Goal: Task Accomplishment & Management: Manage account settings

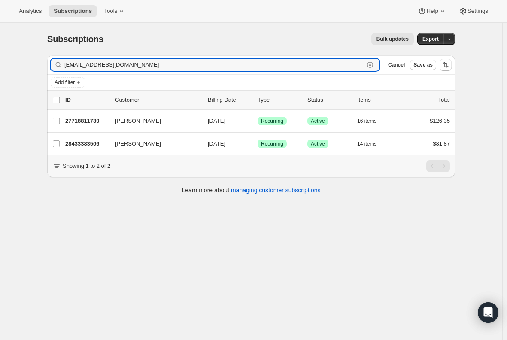
drag, startPoint x: 172, startPoint y: 64, endPoint x: 23, endPoint y: 62, distance: 148.7
click at [23, 62] on div "Subscriptions. This page is ready Subscriptions Bulk updates More actions Bulk …" at bounding box center [251, 193] width 503 height 340
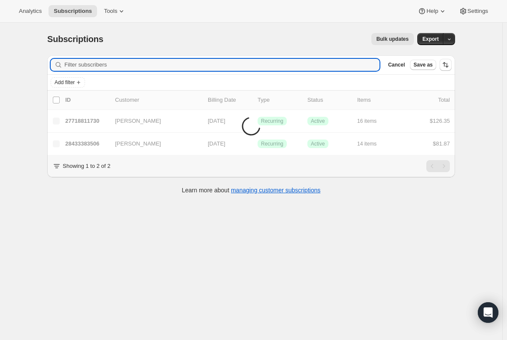
paste input "[EMAIL_ADDRESS][DOMAIN_NAME]"
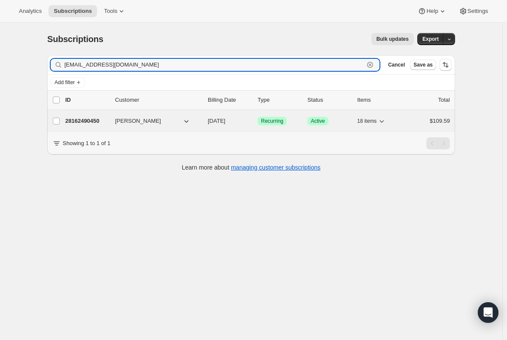
type input "[EMAIL_ADDRESS][DOMAIN_NAME]"
click at [89, 118] on p "28162490450" at bounding box center [86, 121] width 43 height 9
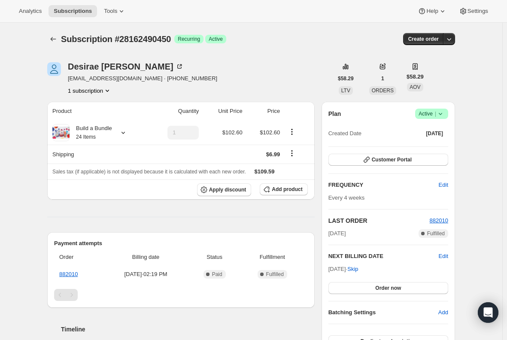
click at [222, 226] on div "Product Quantity Unit Price Price Build a Bundle 24 Items 1 $102.60 $102.60 Shi…" at bounding box center [181, 271] width 268 height 339
click at [277, 188] on span "Add product" at bounding box center [287, 189] width 31 height 7
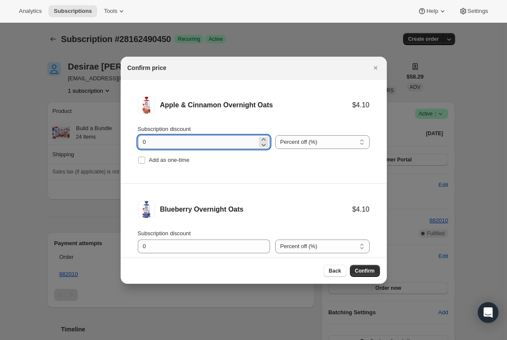
click at [156, 146] on input "0" at bounding box center [197, 142] width 119 height 14
type input "100"
click at [144, 157] on input "Add as one-time" at bounding box center [141, 160] width 7 height 7
checkbox input "true"
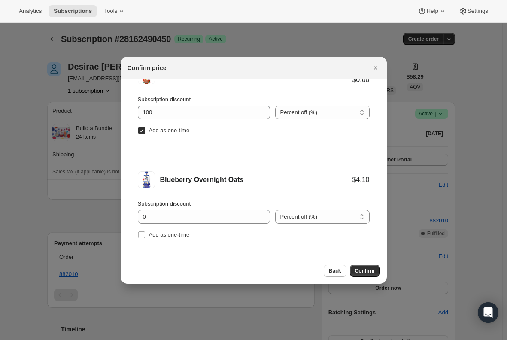
scroll to position [43, 0]
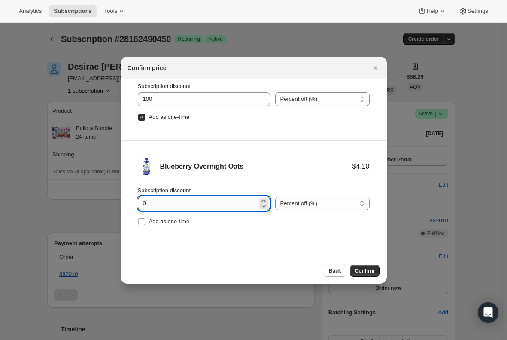
click at [184, 204] on input "0" at bounding box center [197, 204] width 119 height 14
type input "100"
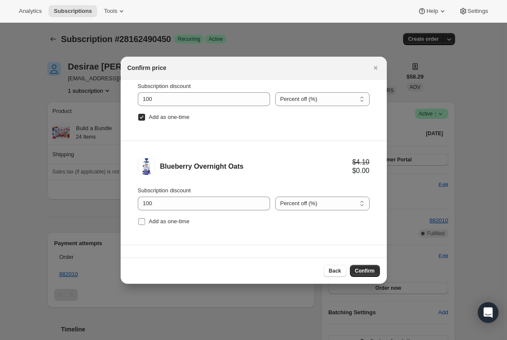
click at [140, 221] on input "Add as one-time" at bounding box center [141, 221] width 7 height 7
checkbox input "true"
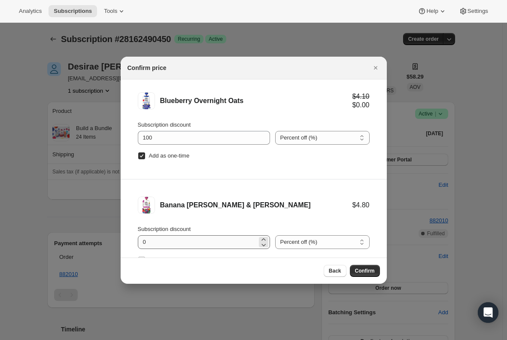
scroll to position [129, 0]
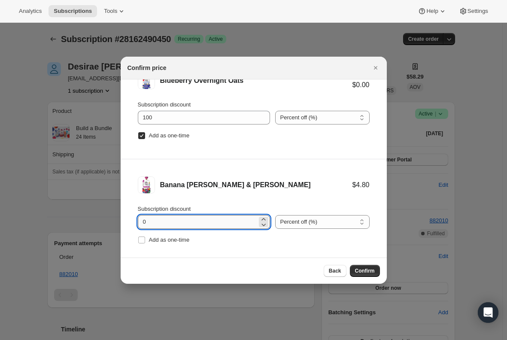
click at [162, 223] on input "0" at bounding box center [197, 222] width 119 height 14
type input "100"
click at [139, 238] on input "Add as one-time" at bounding box center [141, 240] width 7 height 7
checkbox input "true"
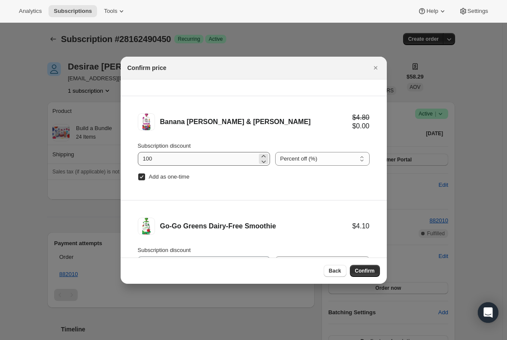
scroll to position [215, 0]
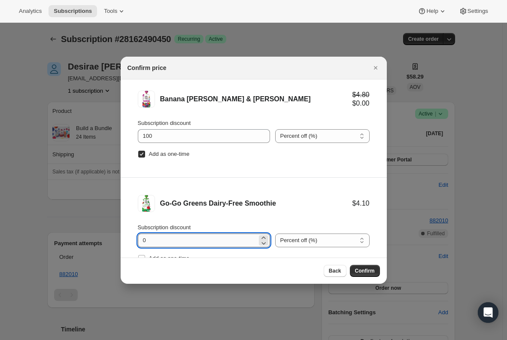
click at [169, 237] on input "0" at bounding box center [197, 241] width 119 height 14
type input "100"
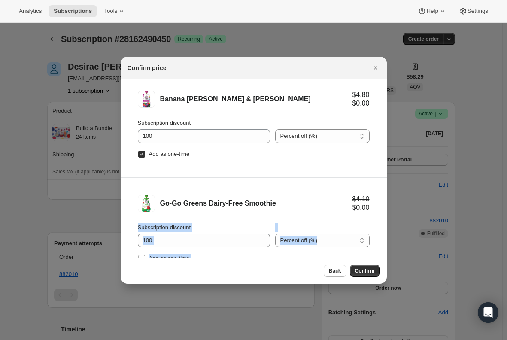
click at [124, 236] on li "Go-Go Greens Dairy-Free Smoothie $4.10 $0.00 Subscription discount 100 Percent …" at bounding box center [254, 230] width 266 height 104
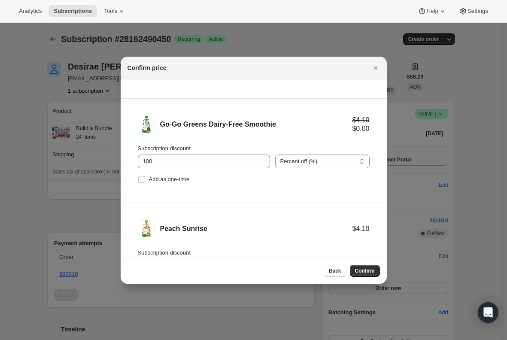
scroll to position [301, 0]
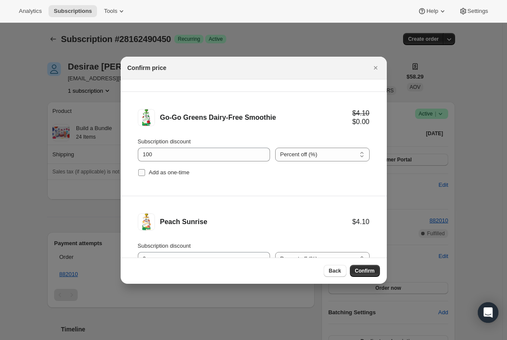
click at [143, 174] on input "Add as one-time" at bounding box center [141, 172] width 7 height 7
checkbox input "true"
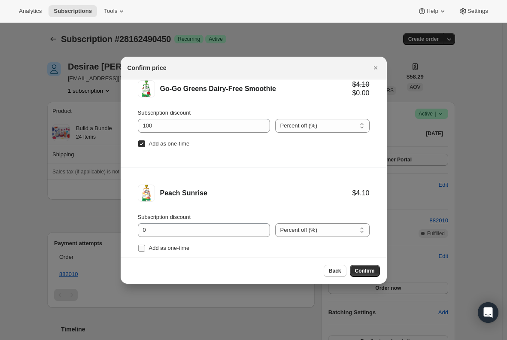
scroll to position [349, 0]
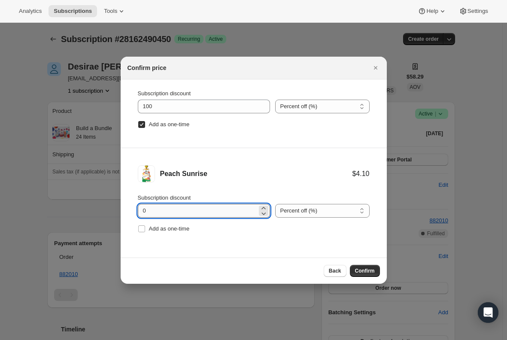
click at [149, 210] on input "0" at bounding box center [197, 211] width 119 height 14
type input "100"
click at [143, 229] on input "Add as one-time" at bounding box center [141, 229] width 7 height 7
checkbox input "true"
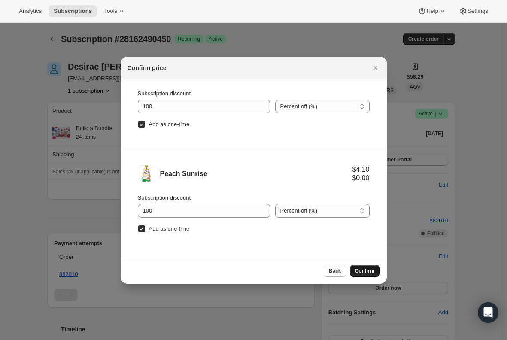
click at [360, 273] on span "Confirm" at bounding box center [365, 271] width 20 height 7
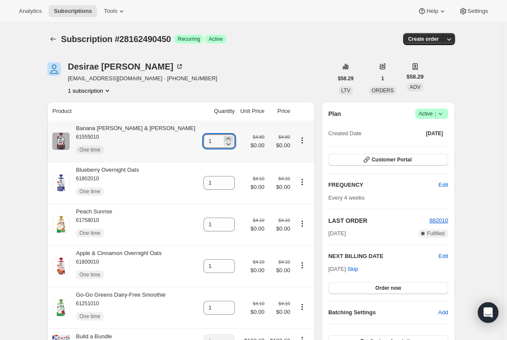
click at [224, 139] on icon at bounding box center [228, 138] width 9 height 9
type input "2"
click at [224, 219] on icon at bounding box center [228, 222] width 9 height 9
type input "2"
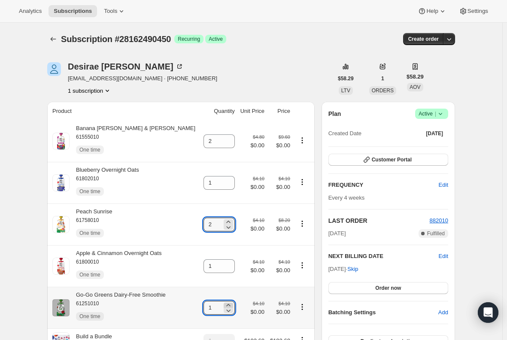
click at [224, 305] on icon at bounding box center [228, 305] width 9 height 9
type input "2"
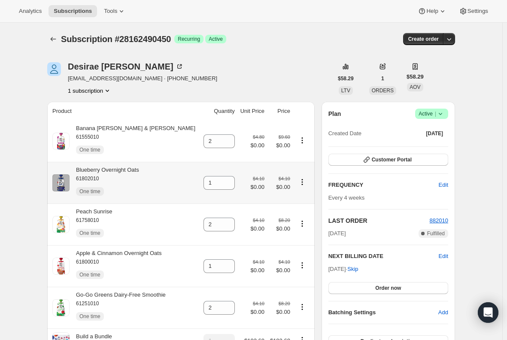
click at [133, 168] on div "Blueberry Overnight Oats 61802010 One time" at bounding box center [105, 183] width 70 height 34
copy div "Blueberry Overnight Oats"
click at [118, 127] on div "Banana [PERSON_NAME] & [PERSON_NAME] 61555010 One time" at bounding box center [133, 141] width 126 height 34
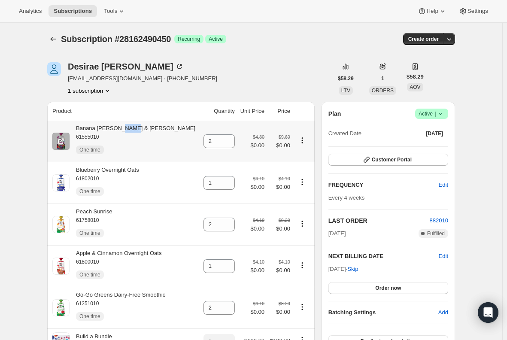
click at [118, 127] on div "Banana [PERSON_NAME] & [PERSON_NAME] 61555010 One time" at bounding box center [133, 141] width 126 height 34
copy div "Banana [PERSON_NAME] & [PERSON_NAME]"
click at [301, 225] on icon "Product actions" at bounding box center [302, 224] width 9 height 9
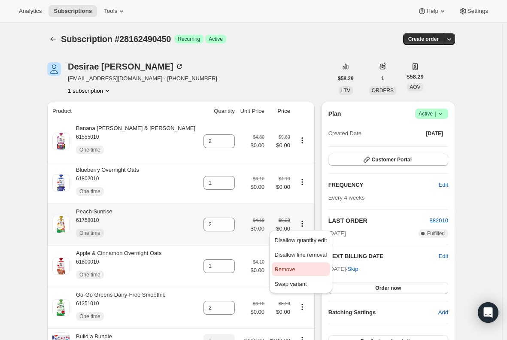
click at [291, 269] on span "Remove" at bounding box center [285, 269] width 21 height 6
type input "0"
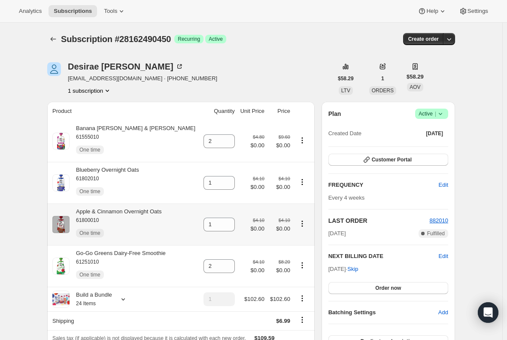
click at [147, 210] on div "Apple & Cinnamon Overnight Oats 61800010 One time" at bounding box center [116, 225] width 92 height 34
copy div "Apple & Cinnamon Overnight Oats"
click at [152, 253] on div "Go-Go Greens Dairy-Free Smoothie 61251010 One time" at bounding box center [118, 266] width 96 height 34
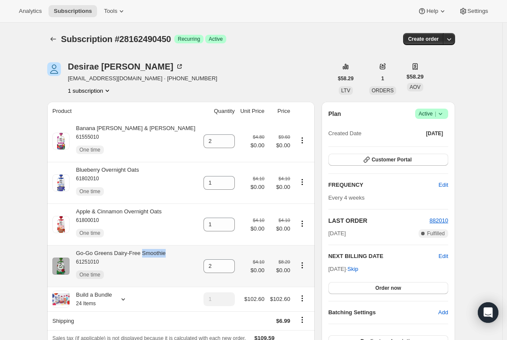
click at [152, 253] on div "Go-Go Greens Dairy-Free Smoothie 61251010 One time" at bounding box center [118, 266] width 96 height 34
copy div "Go-Go Greens Dairy-Free Smoothie"
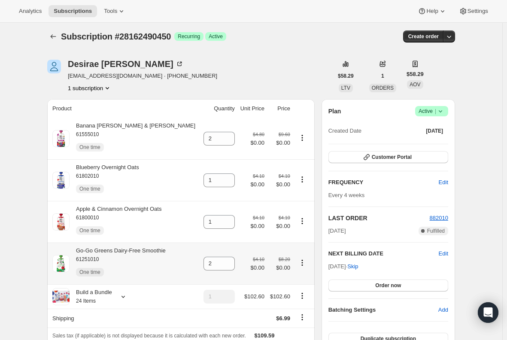
scroll to position [86, 0]
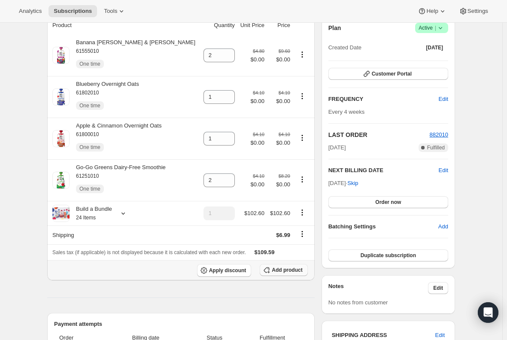
click at [292, 272] on span "Add product" at bounding box center [287, 270] width 31 height 7
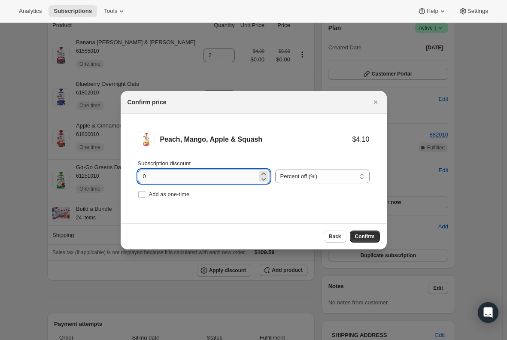
click at [149, 177] on input "0" at bounding box center [197, 177] width 119 height 14
type input "100"
click at [141, 198] on input "Add as one-time" at bounding box center [141, 194] width 7 height 7
checkbox input "true"
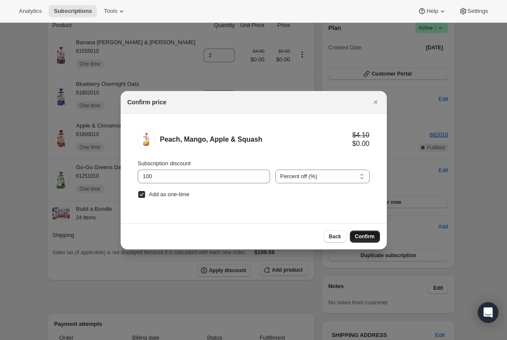
click at [368, 239] on span "Confirm" at bounding box center [365, 236] width 20 height 7
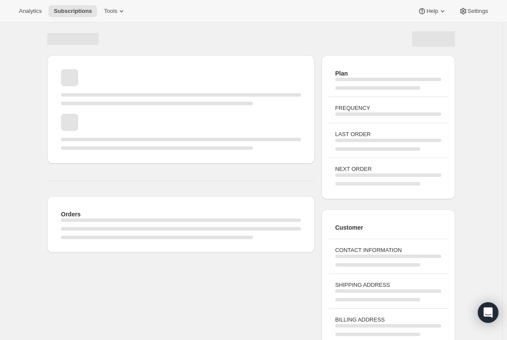
scroll to position [48, 0]
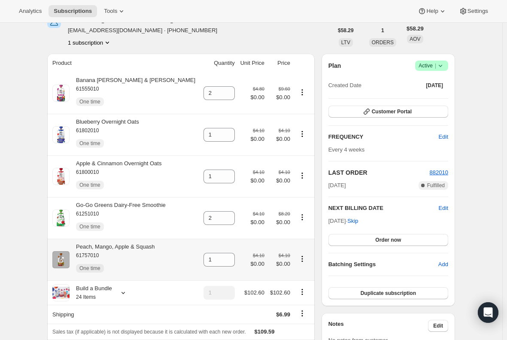
click at [145, 246] on div "Peach, Mango, Apple & Squash 61757010 One time" at bounding box center [112, 260] width 85 height 34
copy div "Peach, Mango, Apple & Squash"
click at [224, 256] on icon at bounding box center [228, 257] width 9 height 9
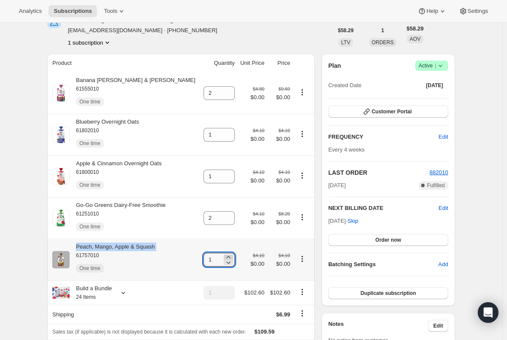
type input "2"
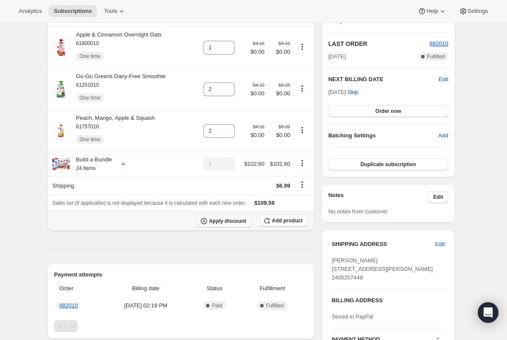
click at [225, 220] on span "Apply discount" at bounding box center [227, 221] width 37 height 7
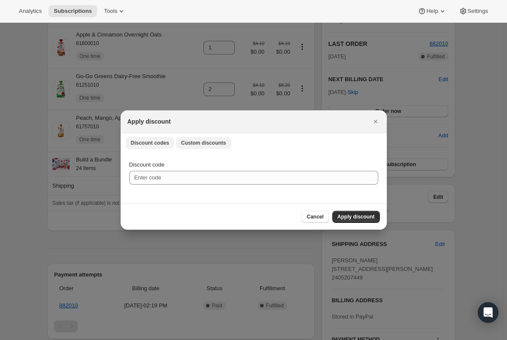
click at [198, 143] on span "Custom discounts" at bounding box center [203, 143] width 45 height 7
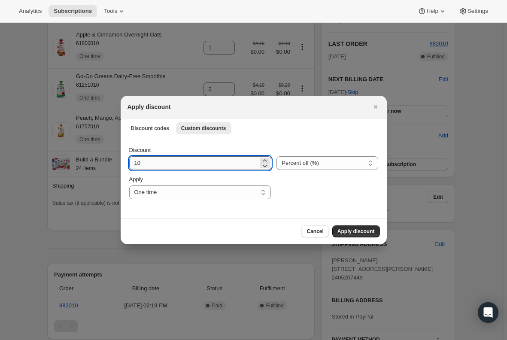
click at [177, 162] on input "10" at bounding box center [194, 163] width 130 height 14
type input "1"
type input "20"
click at [148, 231] on div "Cancel Apply discount" at bounding box center [254, 232] width 253 height 12
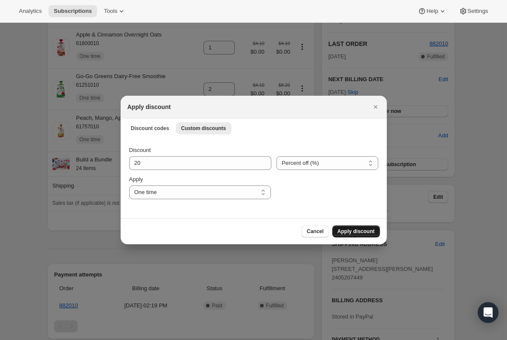
click at [364, 232] on span "Apply discount" at bounding box center [356, 231] width 37 height 7
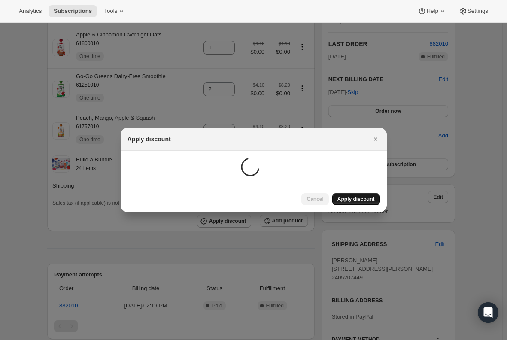
scroll to position [48, 0]
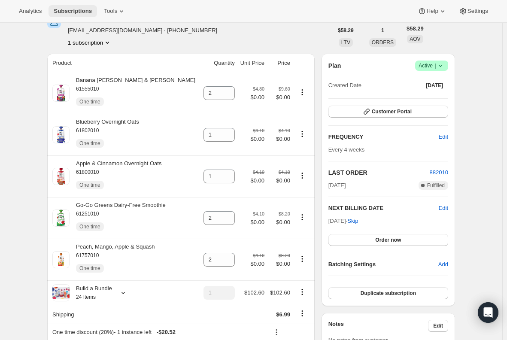
click at [53, 7] on button "Subscriptions" at bounding box center [73, 11] width 49 height 12
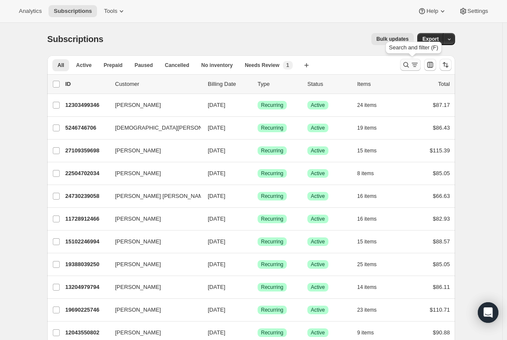
click at [409, 63] on icon "Search and filter results" at bounding box center [407, 65] width 6 height 6
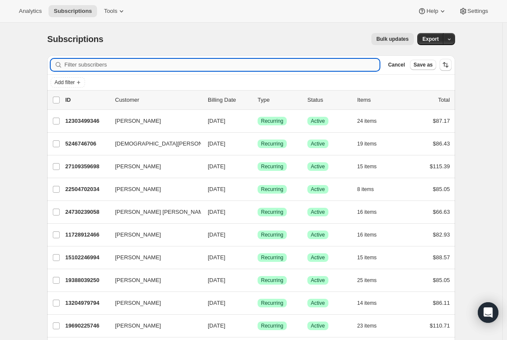
click at [118, 65] on input "Filter subscribers" at bounding box center [221, 65] width 315 height 12
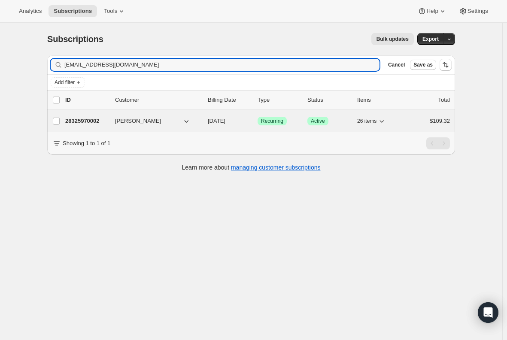
type input "[EMAIL_ADDRESS][DOMAIN_NAME]"
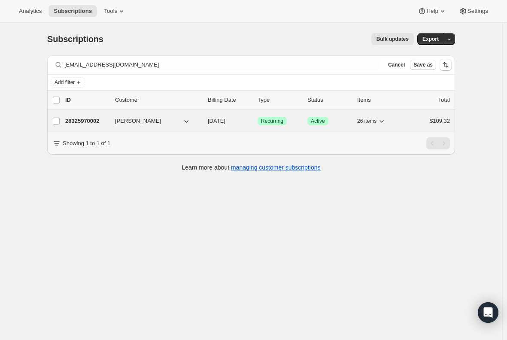
click at [82, 126] on div "28325970002 [PERSON_NAME] [DATE] Success Recurring Success Active 26 items $109…" at bounding box center [257, 121] width 385 height 12
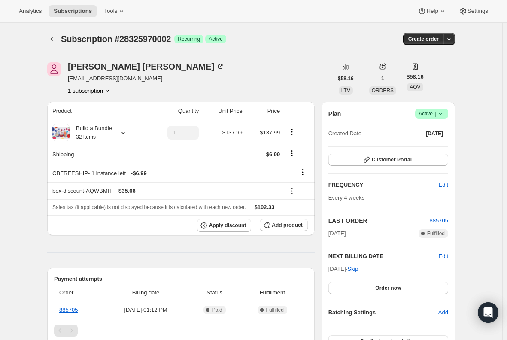
click at [442, 114] on icon at bounding box center [440, 114] width 3 height 2
click at [443, 148] on span "Cancel subscription" at bounding box center [434, 145] width 49 height 6
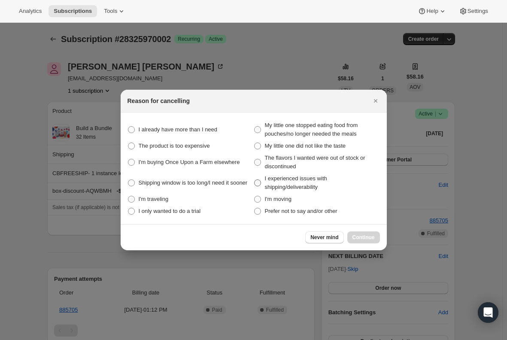
click at [258, 182] on span ":r20q:" at bounding box center [257, 183] width 7 height 7
click at [255, 180] on shipping\/deliverability "I experienced issues with shipping/deliverability" at bounding box center [254, 180] width 0 height 0
radio shipping\/deliverability "true"
click at [361, 241] on span "Continue" at bounding box center [364, 237] width 22 height 7
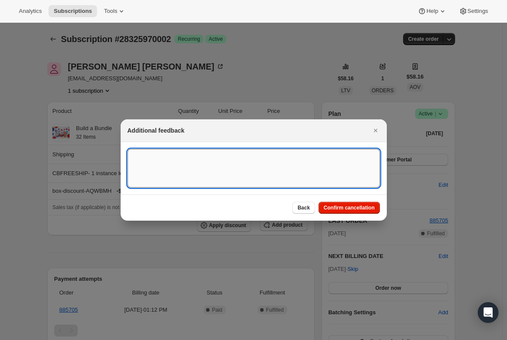
click at [141, 164] on textarea ":r20q:" at bounding box center [254, 168] width 253 height 39
paste textarea "Hello, I received my first order and inside a few poches were open and leaked e…"
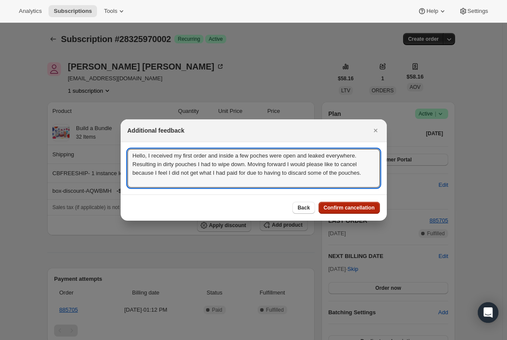
type textarea "Hello, I received my first order and inside a few poches were open and leaked e…"
click at [348, 212] on button "Confirm cancellation" at bounding box center [349, 208] width 61 height 12
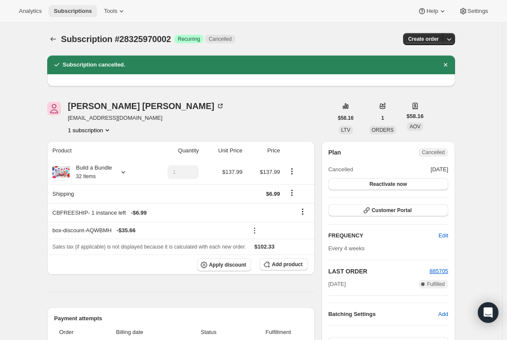
click at [70, 8] on span "Subscriptions" at bounding box center [73, 11] width 38 height 7
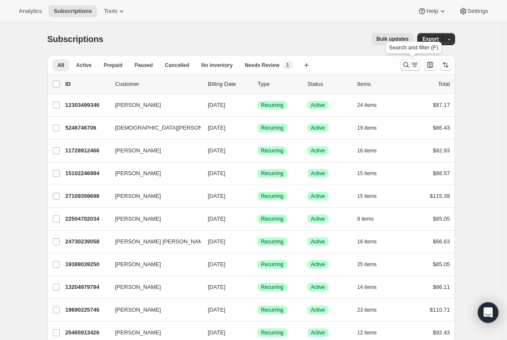
click at [418, 67] on icon "Search and filter results" at bounding box center [415, 65] width 9 height 9
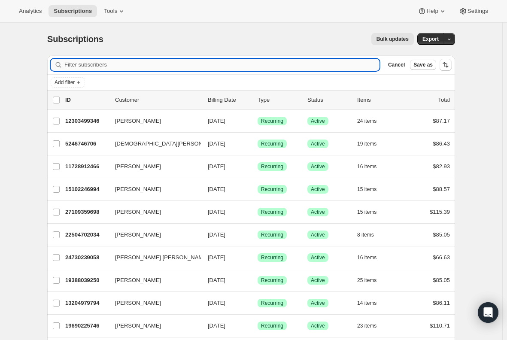
click at [185, 67] on input "Filter subscribers" at bounding box center [221, 65] width 315 height 12
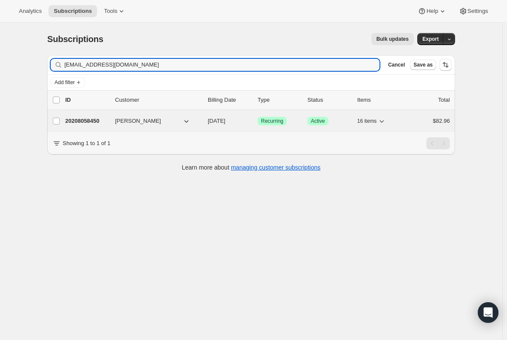
type input "[EMAIL_ADDRESS][DOMAIN_NAME]"
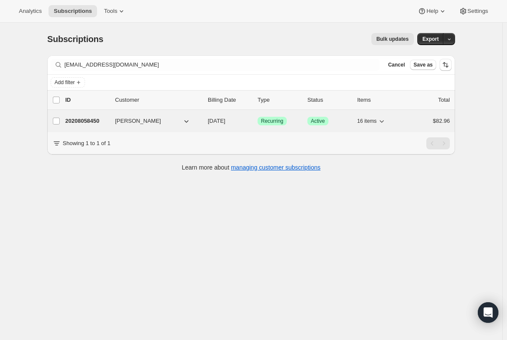
click at [80, 118] on p "20208058450" at bounding box center [86, 121] width 43 height 9
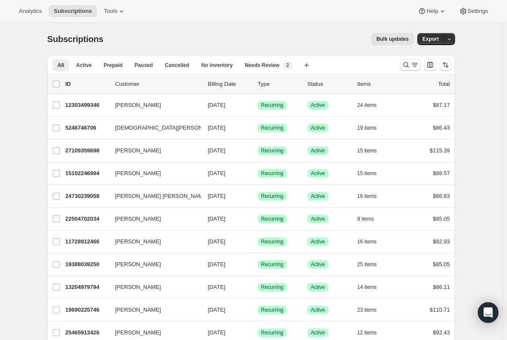
click at [407, 63] on icon "Search and filter results" at bounding box center [407, 65] width 6 height 6
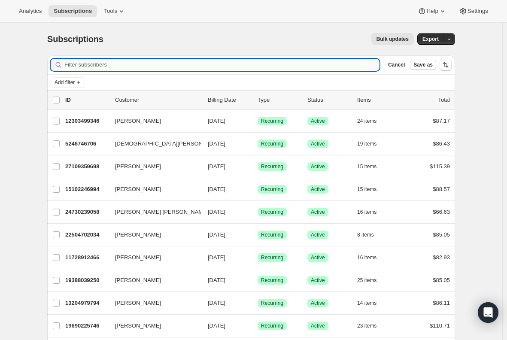
click at [147, 64] on input "Filter subscribers" at bounding box center [221, 65] width 315 height 12
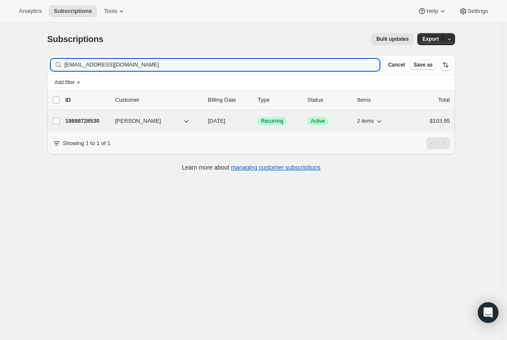
type input "eslymacagno@gmail.com"
click at [95, 118] on p "19898728530" at bounding box center [86, 121] width 43 height 9
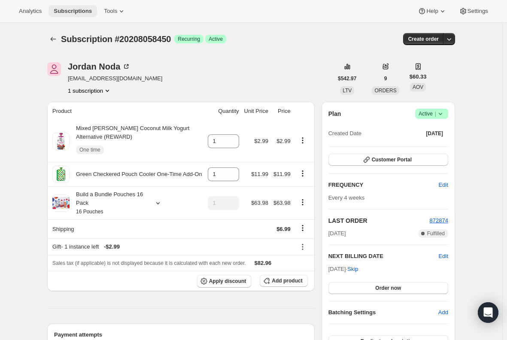
click at [61, 10] on span "Subscriptions" at bounding box center [73, 11] width 38 height 7
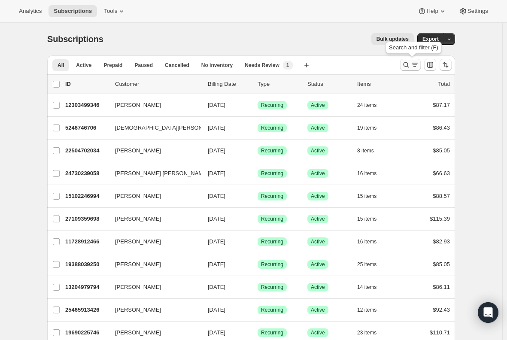
click at [405, 66] on icon "Search and filter results" at bounding box center [406, 65] width 9 height 9
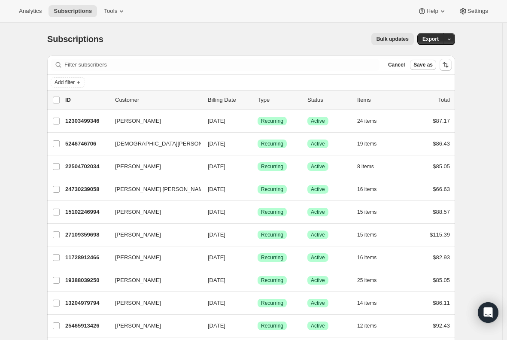
click at [198, 58] on div "Filter subscribers Cancel Save as" at bounding box center [251, 64] width 408 height 19
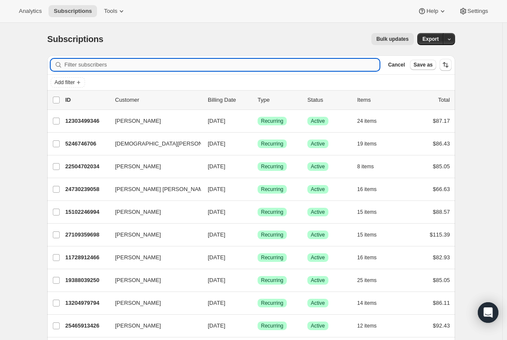
click at [189, 66] on input "Filter subscribers" at bounding box center [221, 65] width 315 height 12
paste input "jordanndwalton@yahoo.com."
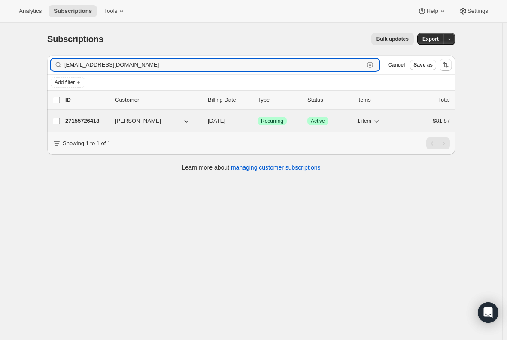
type input "jordanndwalton@yahoo.com"
click at [89, 121] on p "27155726418" at bounding box center [86, 121] width 43 height 9
